Goal: Task Accomplishment & Management: Use online tool/utility

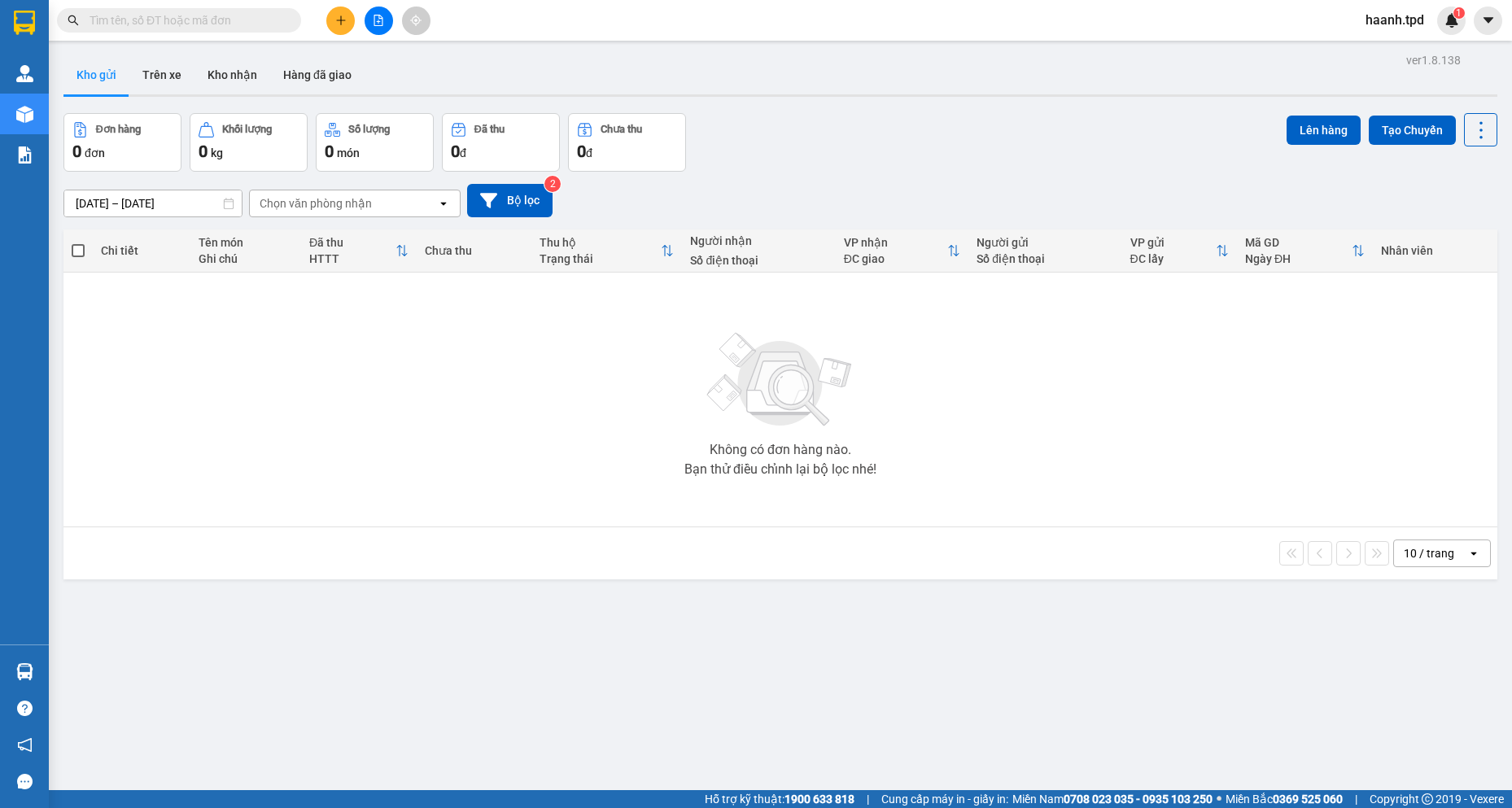
click at [209, 25] on input "text" at bounding box center [185, 20] width 192 height 18
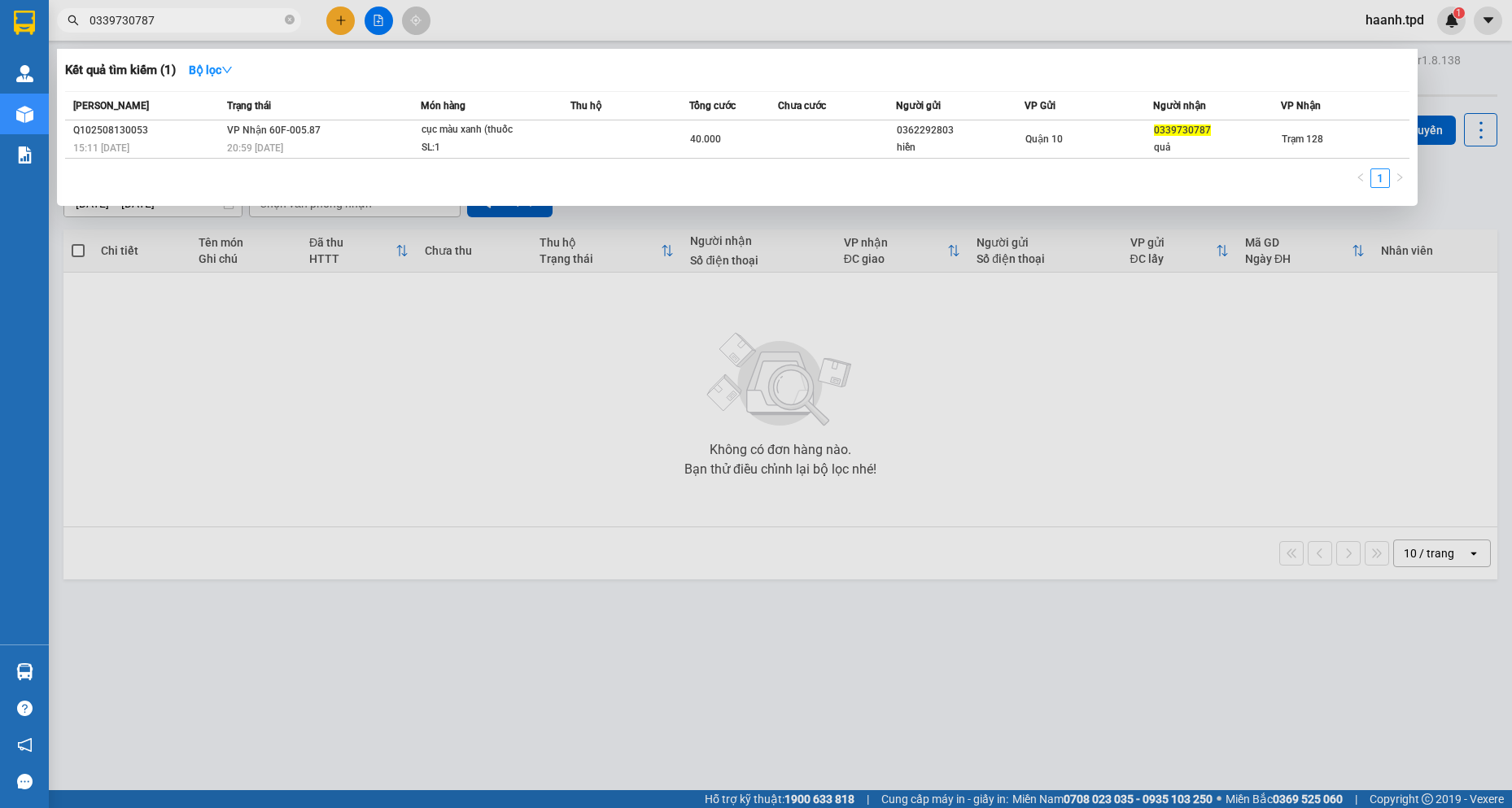
type input "0339730787"
click at [514, 120] on th "Món hàng" at bounding box center [495, 106] width 149 height 29
click at [518, 140] on div "SL: 1" at bounding box center [482, 148] width 122 height 18
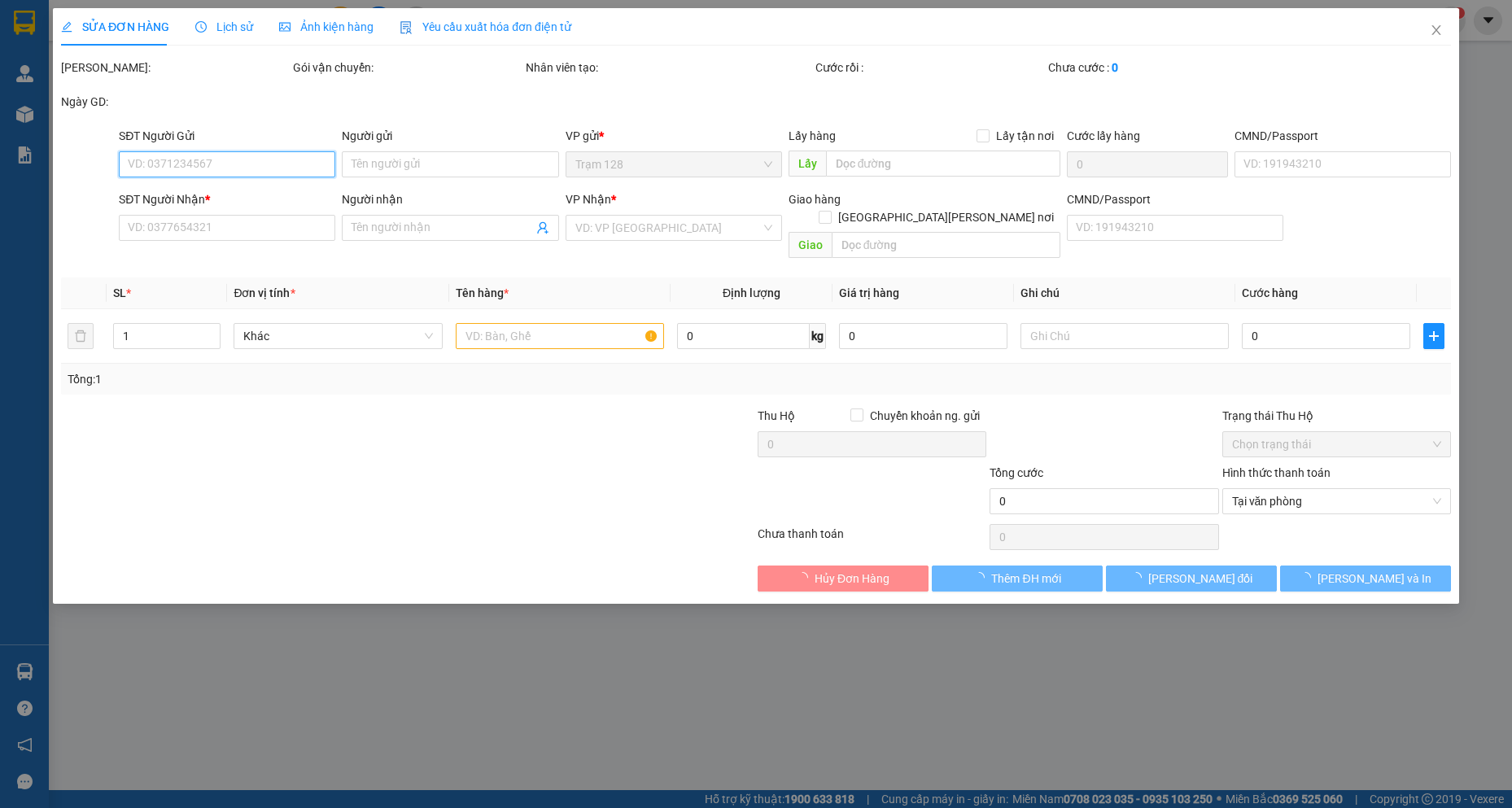
type input "0362292803"
type input "hiền"
type input "075201014863"
type input "0339730787"
type input "quả"
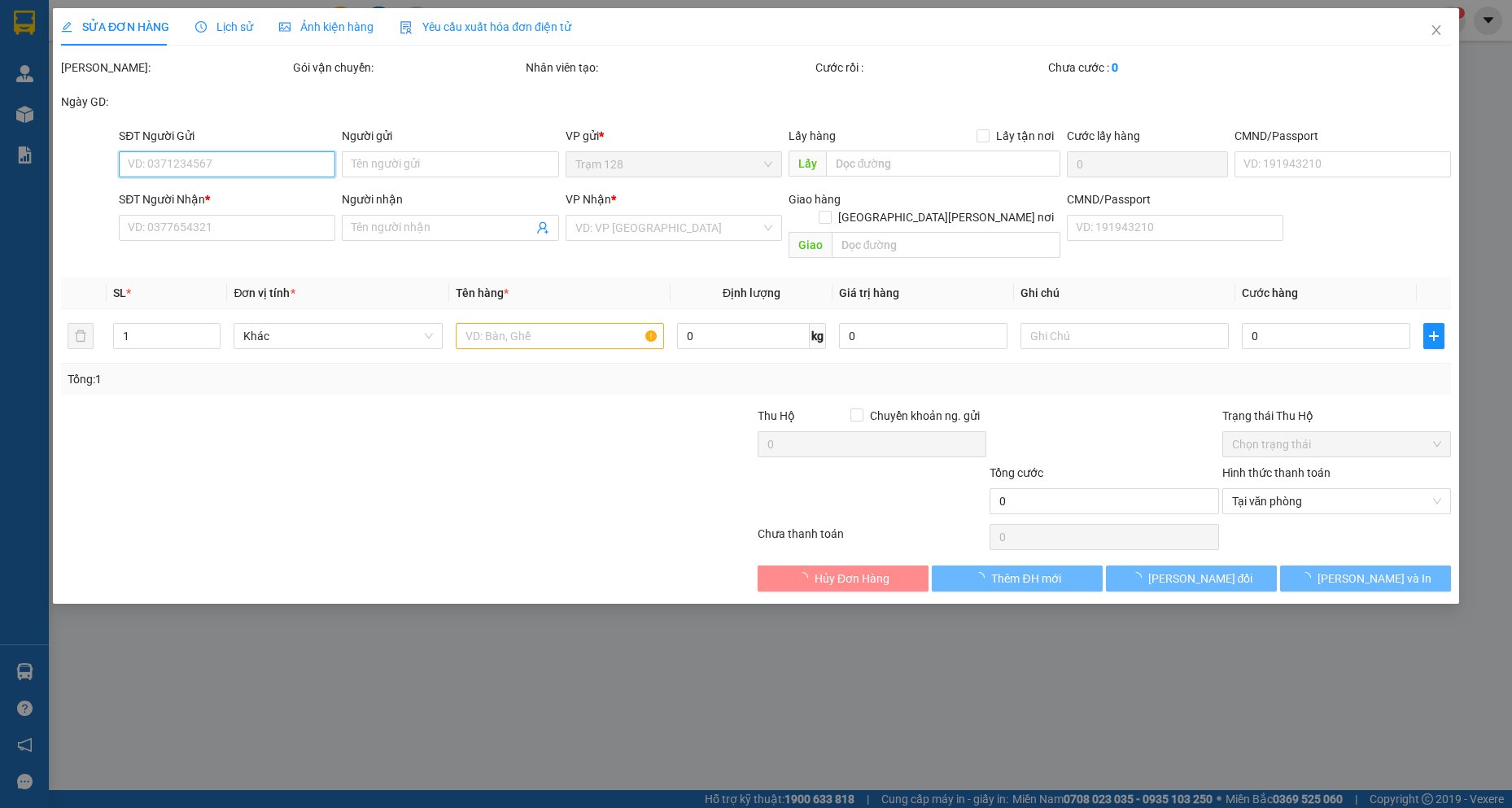
type input "40.000"
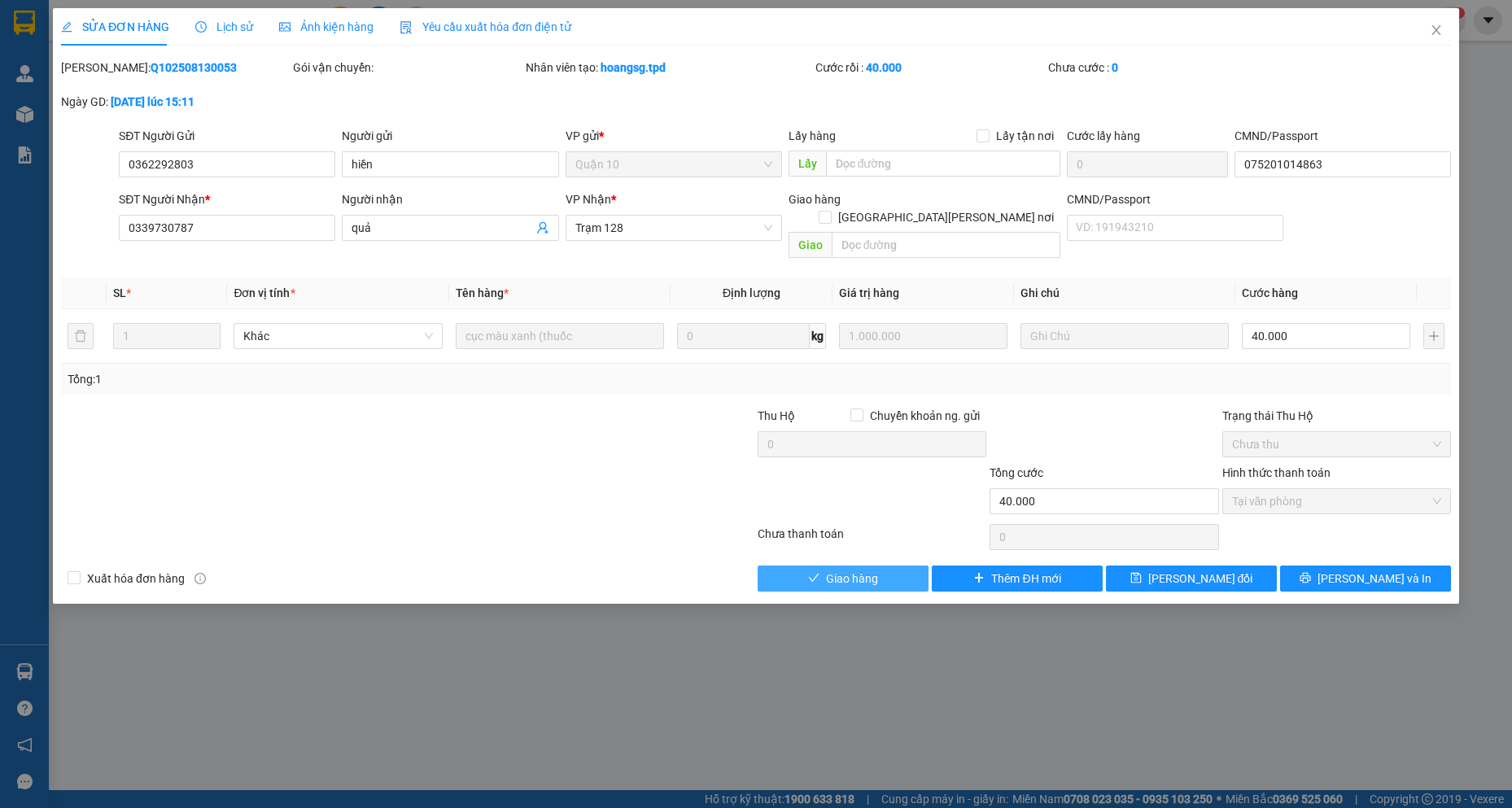
click at [868, 570] on span "Giao hàng" at bounding box center [852, 578] width 52 height 18
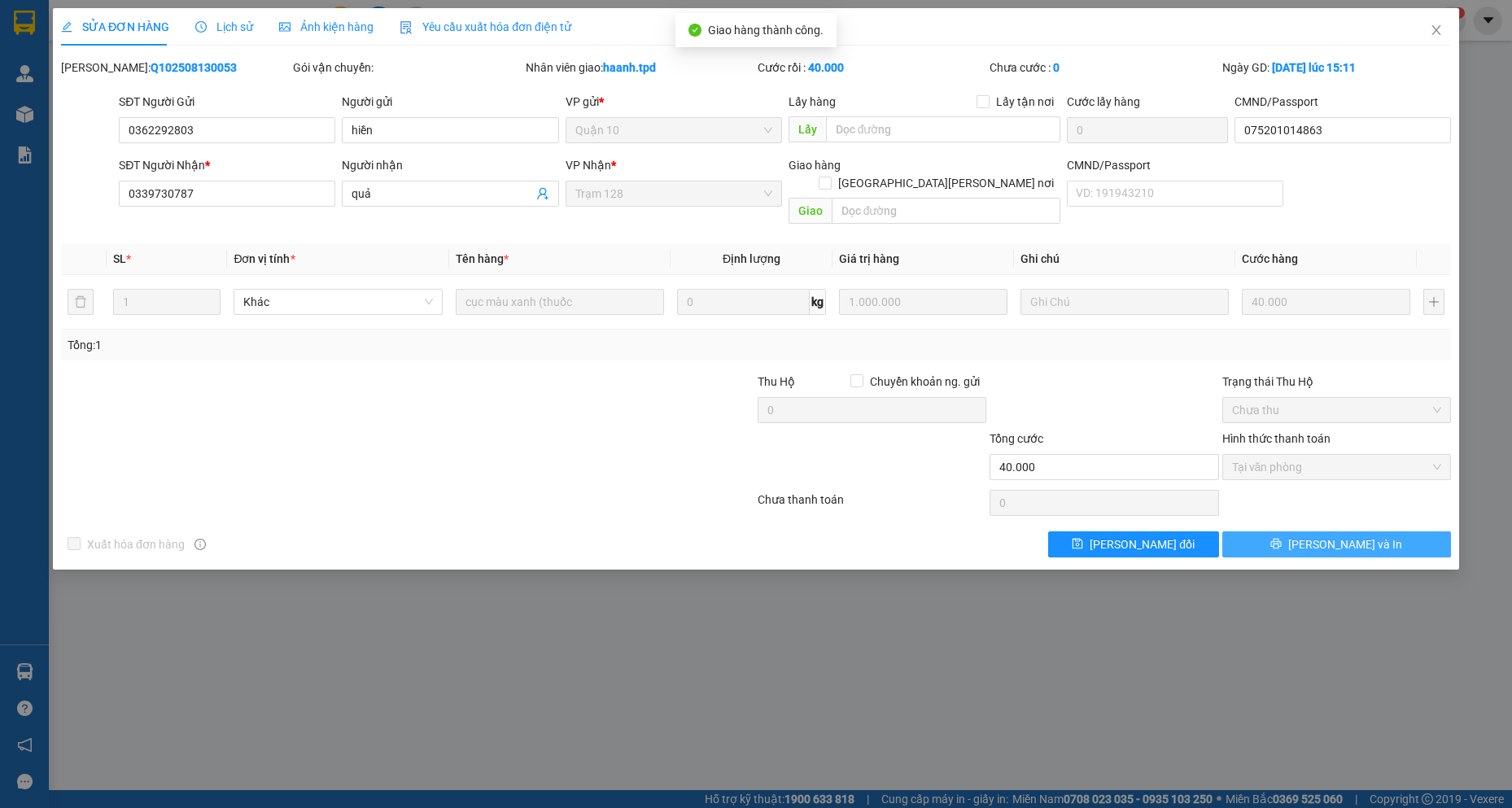
click at [1357, 536] on span "[PERSON_NAME] và In" at bounding box center [1345, 544] width 114 height 18
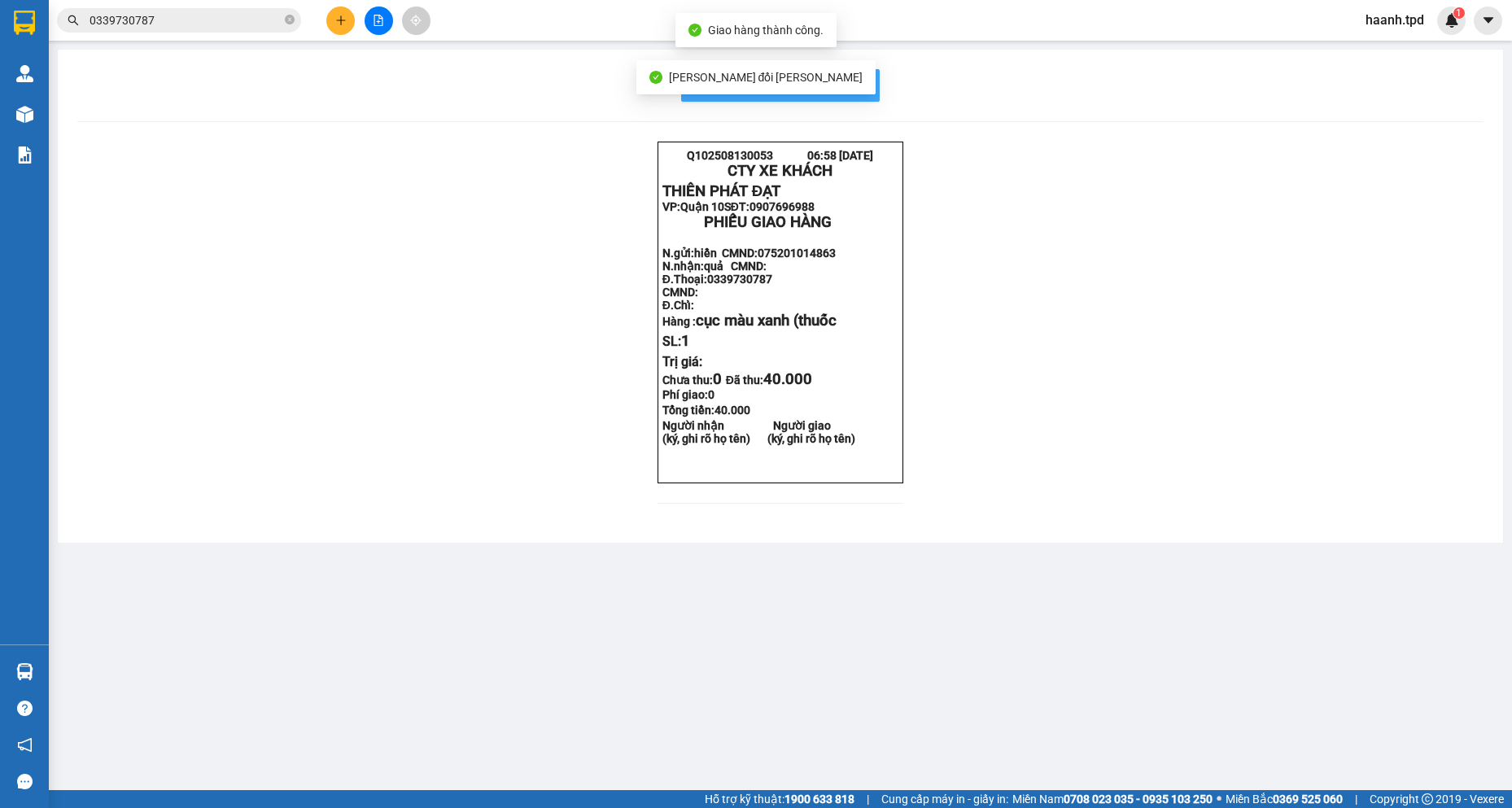
click at [868, 84] on div "In mẫu biên lai tự cấu hình" at bounding box center [780, 85] width 1406 height 32
click at [868, 84] on button "In mẫu biên lai tự cấu hình" at bounding box center [780, 85] width 199 height 32
